Goal: Task Accomplishment & Management: Manage account settings

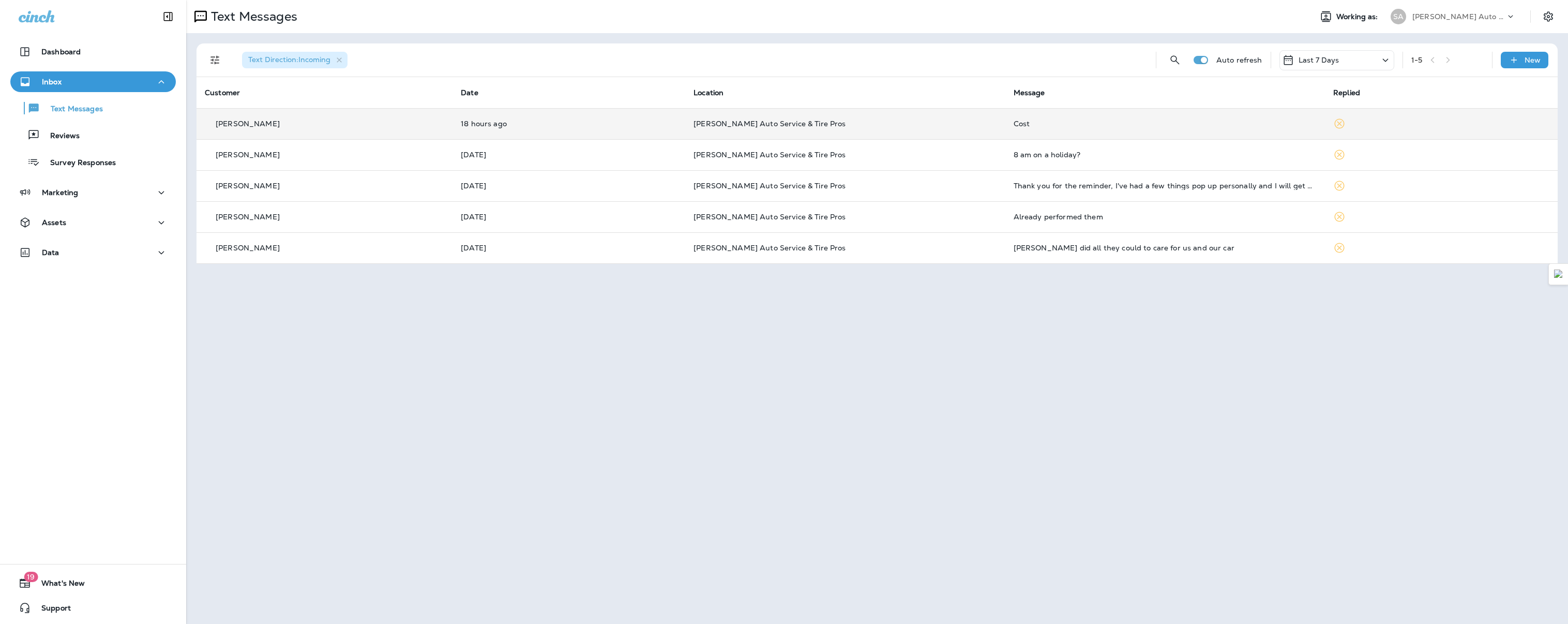
click at [231, 121] on p "[PERSON_NAME]" at bounding box center [247, 124] width 64 height 9
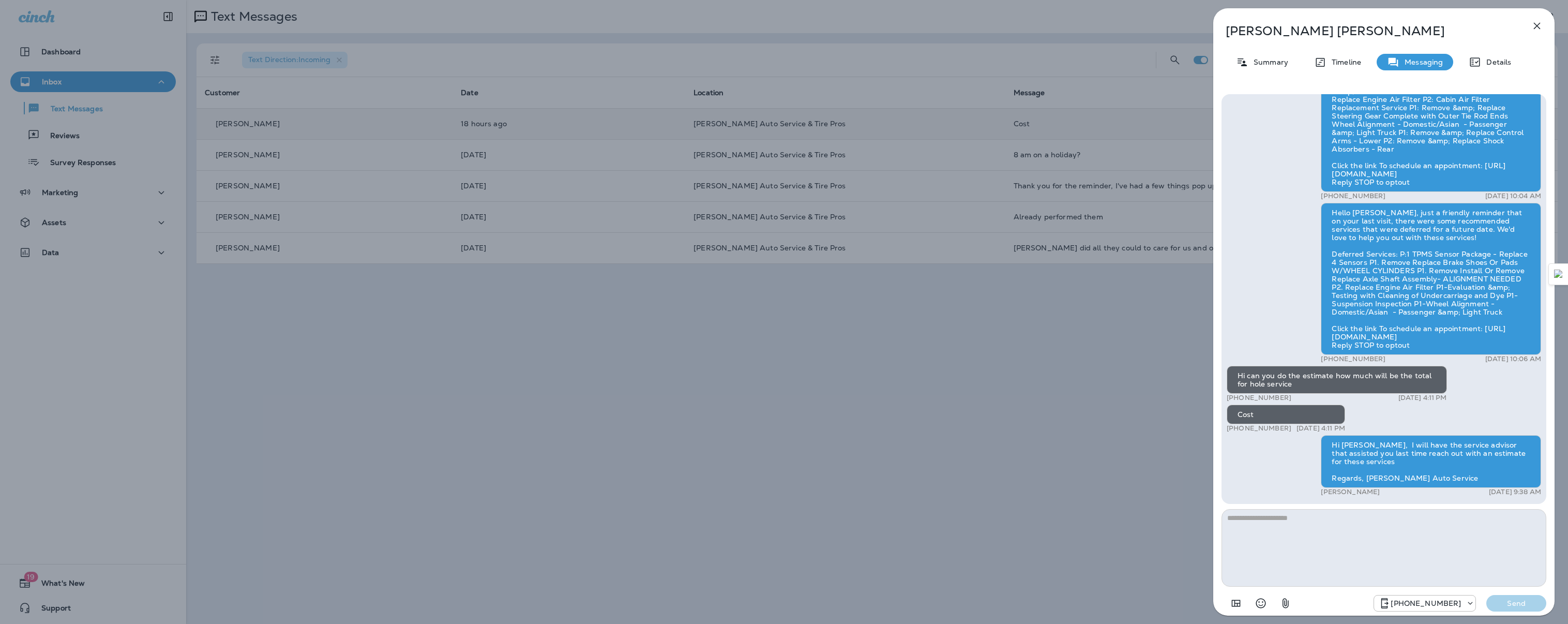
click at [1538, 24] on icon "button" at bounding box center [1537, 26] width 7 height 7
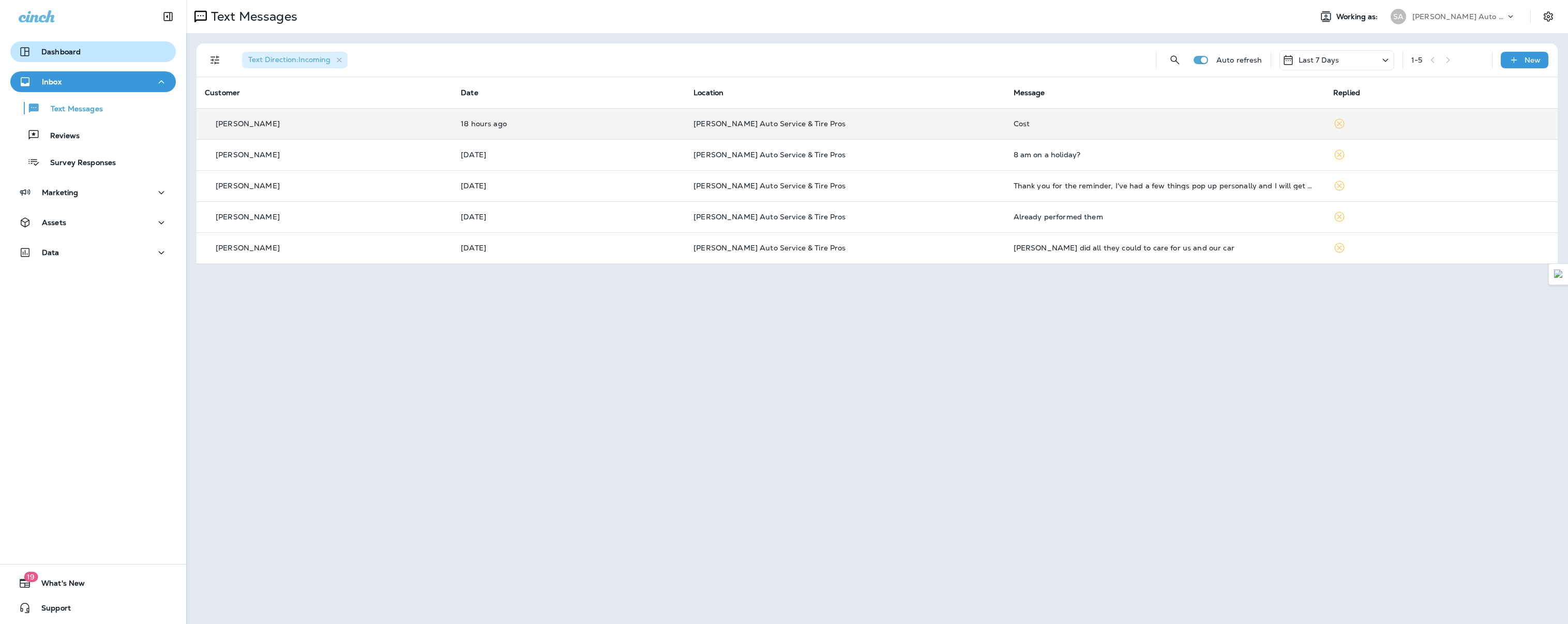
click at [60, 48] on p "Dashboard" at bounding box center [61, 52] width 40 height 9
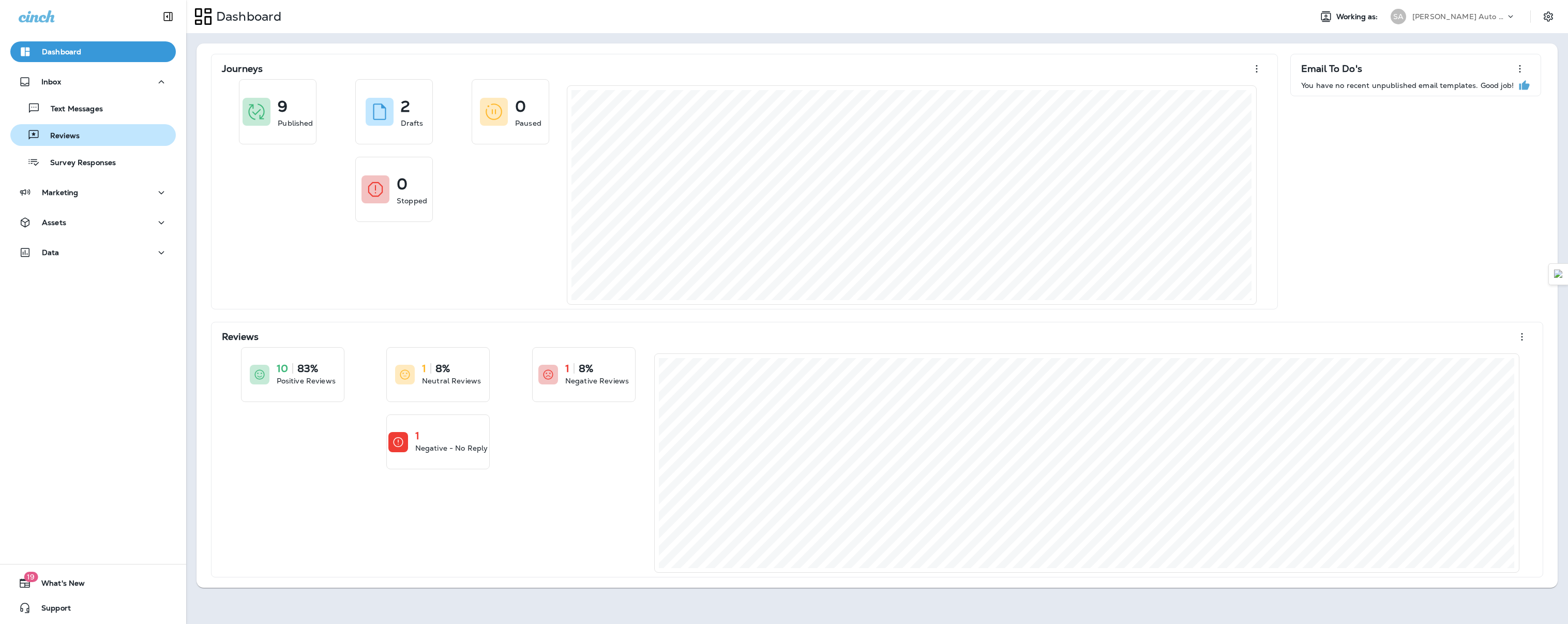
click at [62, 135] on p "Reviews" at bounding box center [59, 136] width 40 height 10
